Goal: Check status: Check status

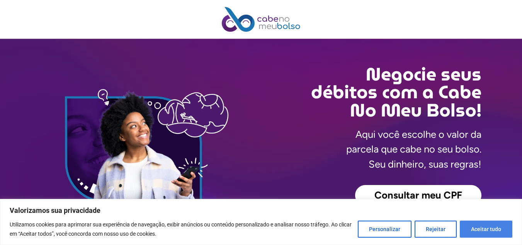
click at [470, 228] on button "Aceitar tudo" at bounding box center [486, 228] width 53 height 17
checkbox input "true"
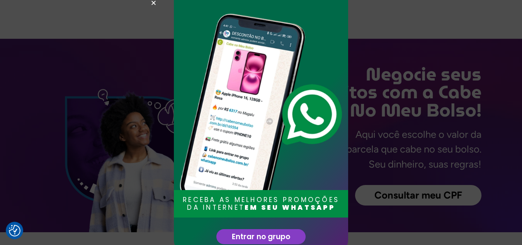
scroll to position [39, 0]
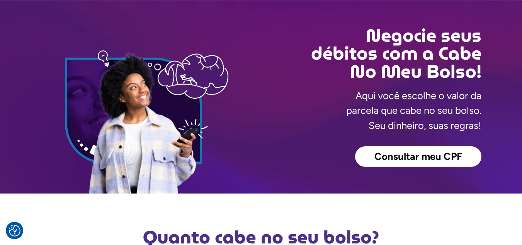
click at [404, 156] on span "Consultar meu CPF" at bounding box center [419, 157] width 88 height 10
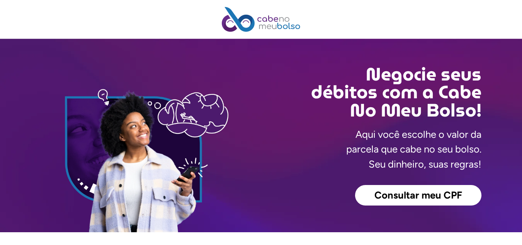
click at [413, 195] on span "Consultar meu CPF" at bounding box center [419, 195] width 88 height 10
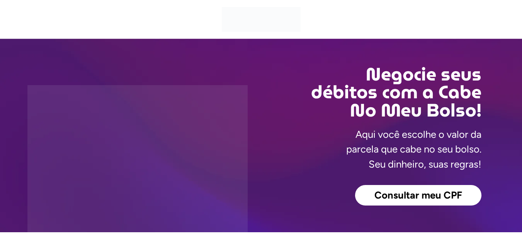
click at [430, 196] on span "Consultar meu CPF" at bounding box center [419, 195] width 88 height 10
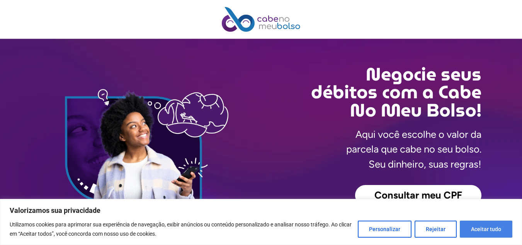
click at [486, 231] on button "Aceitar tudo" at bounding box center [486, 228] width 53 height 17
checkbox input "true"
